Goal: Find specific page/section: Find specific page/section

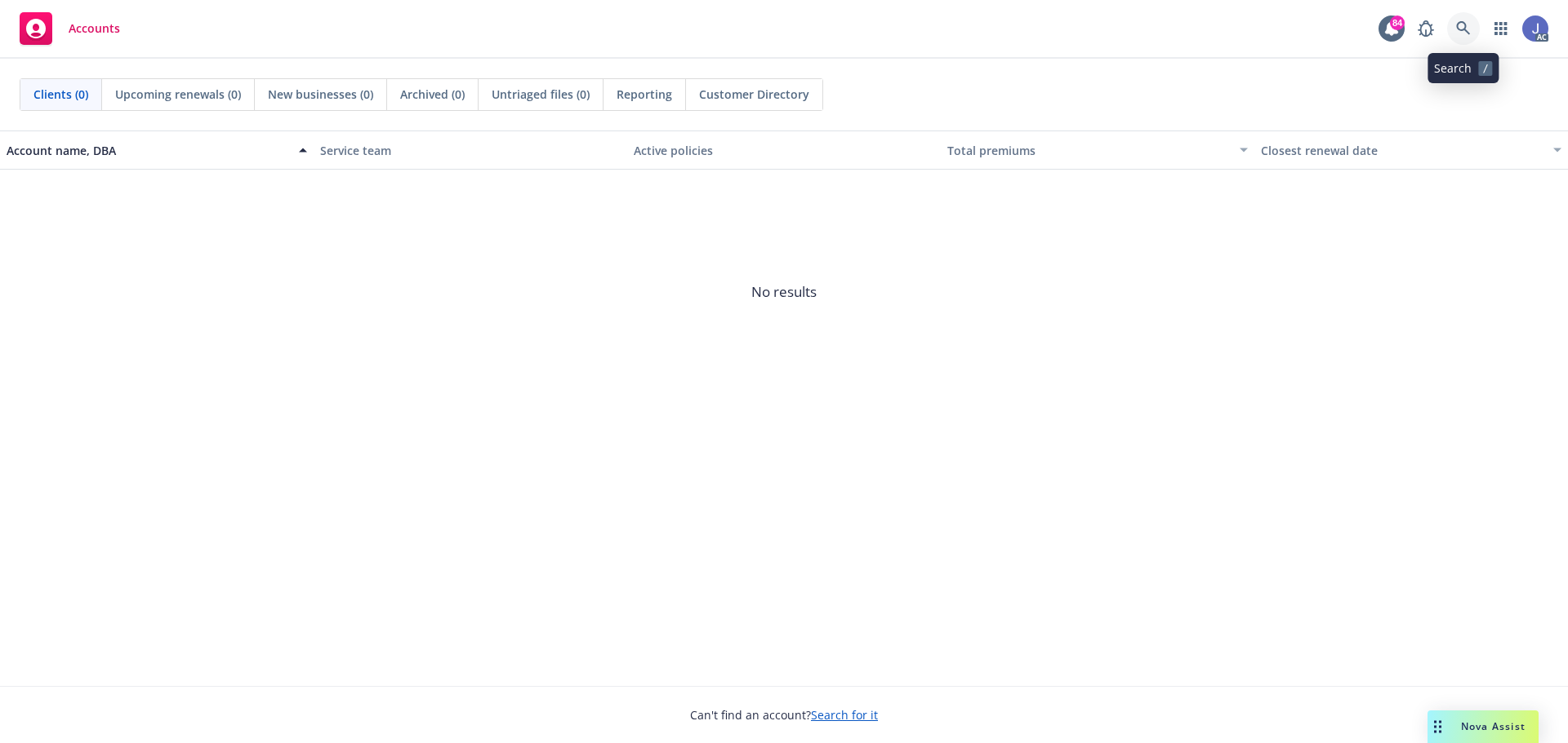
click at [1461, 30] on icon at bounding box center [1463, 28] width 14 height 14
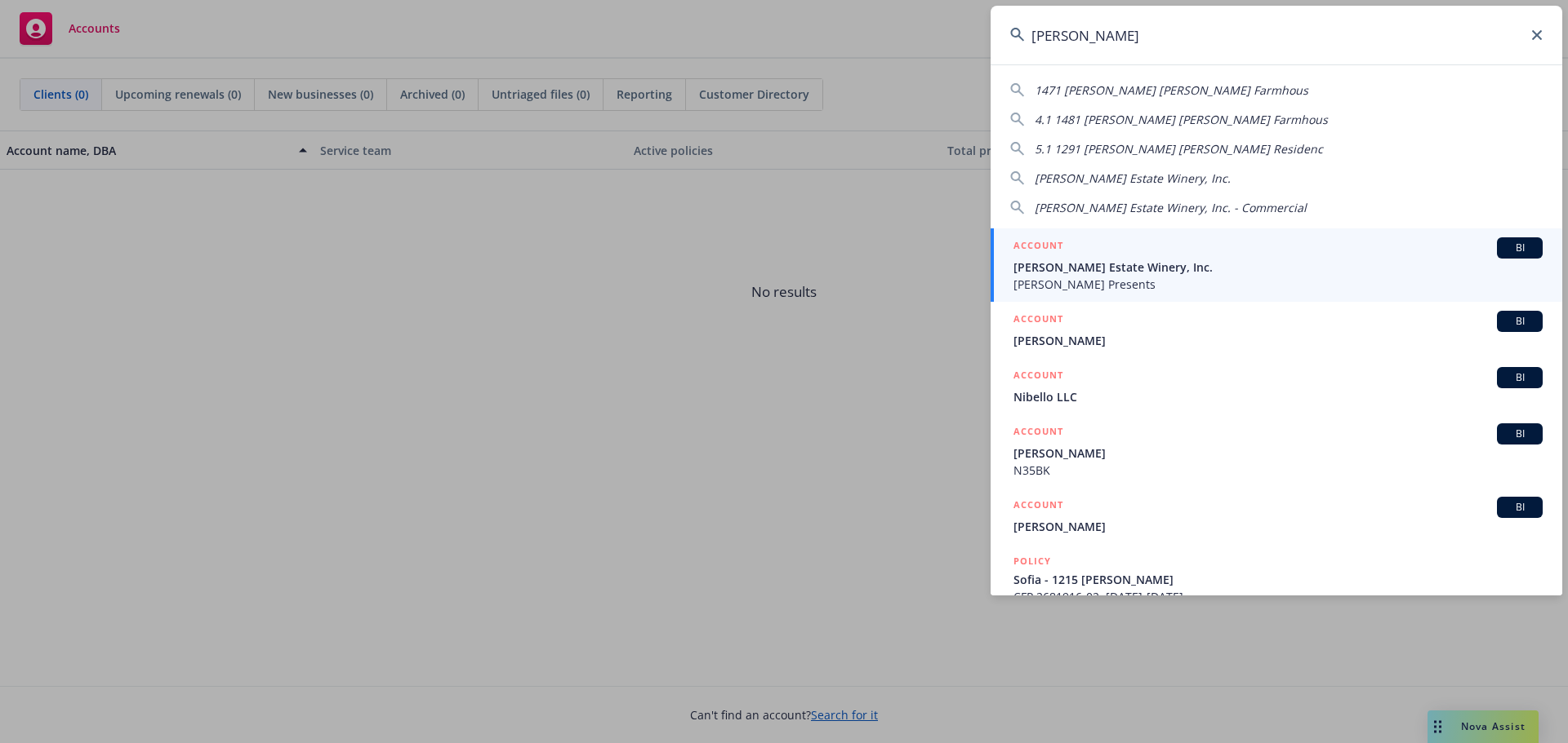
type input "[PERSON_NAME]"
click at [1139, 258] on div "ACCOUNT BI" at bounding box center [1277, 248] width 529 height 22
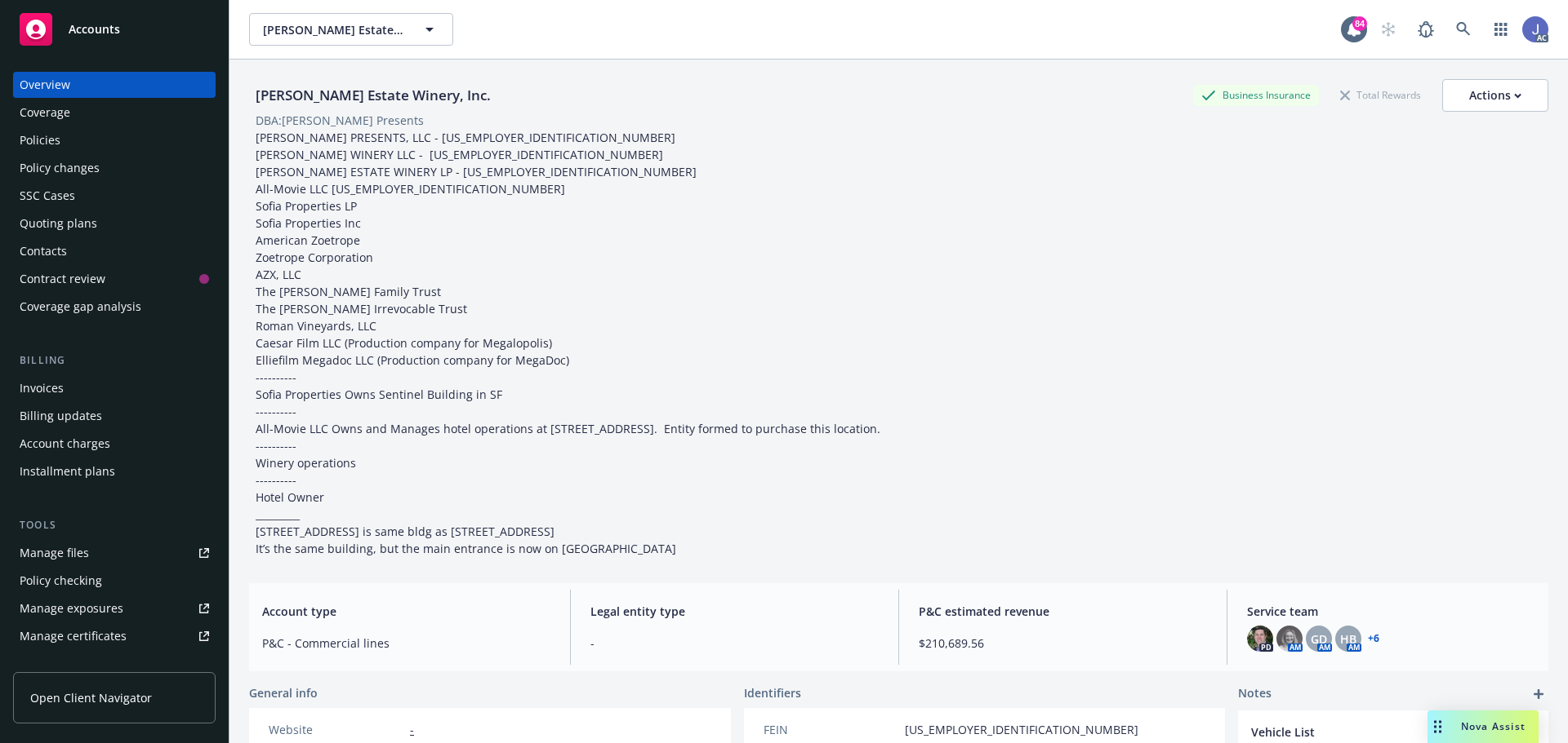
click at [51, 143] on div "Policies" at bounding box center [40, 141] width 41 height 26
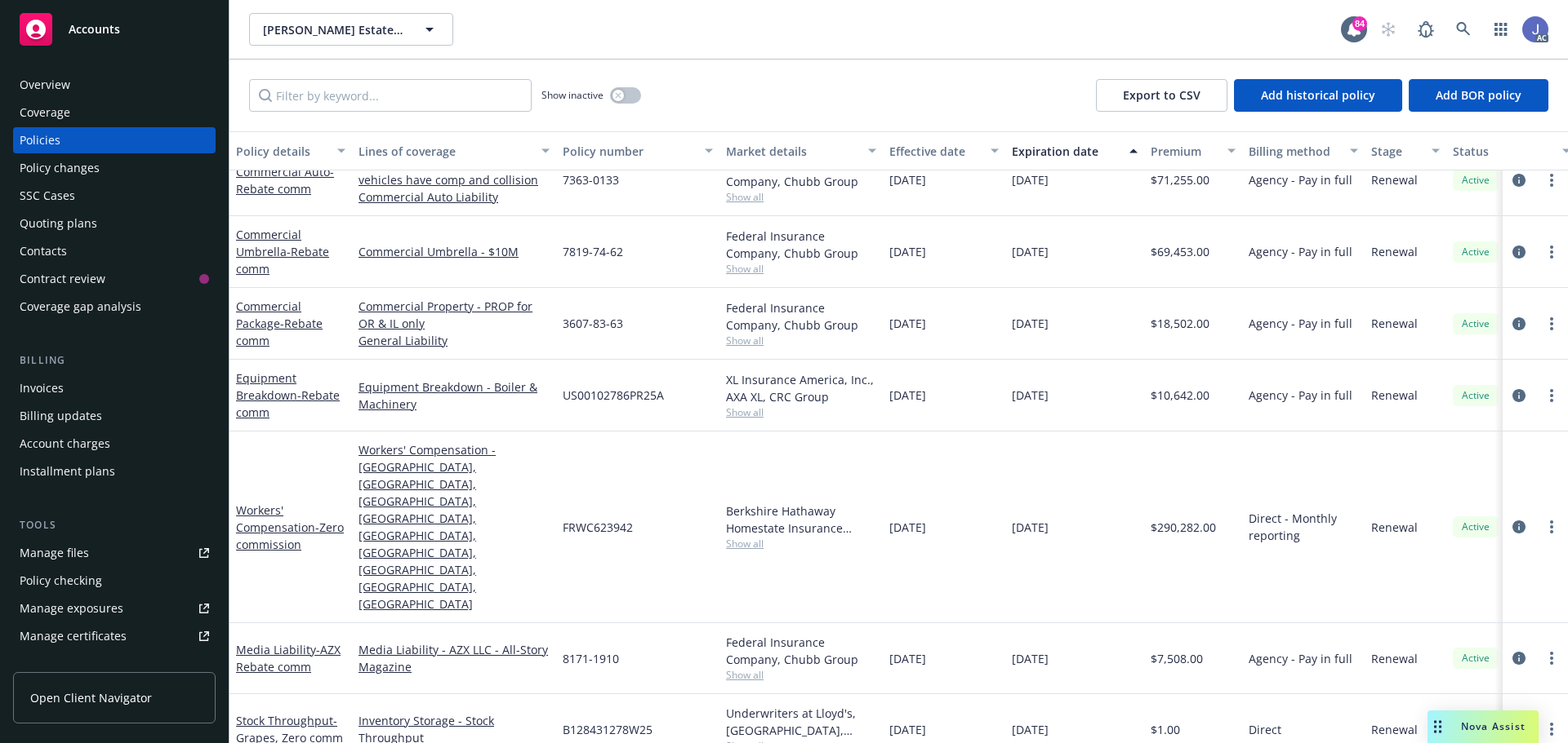
scroll to position [898, 0]
